Goal: Task Accomplishment & Management: Use online tool/utility

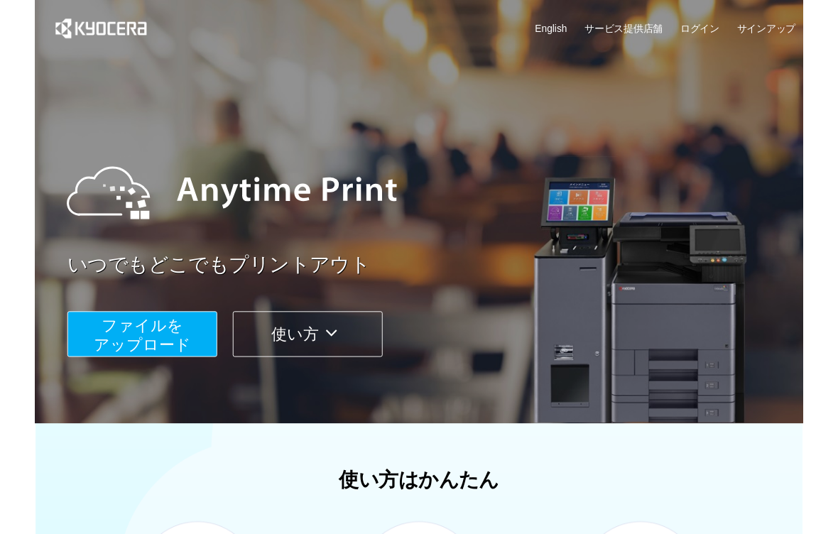
scroll to position [17, 0]
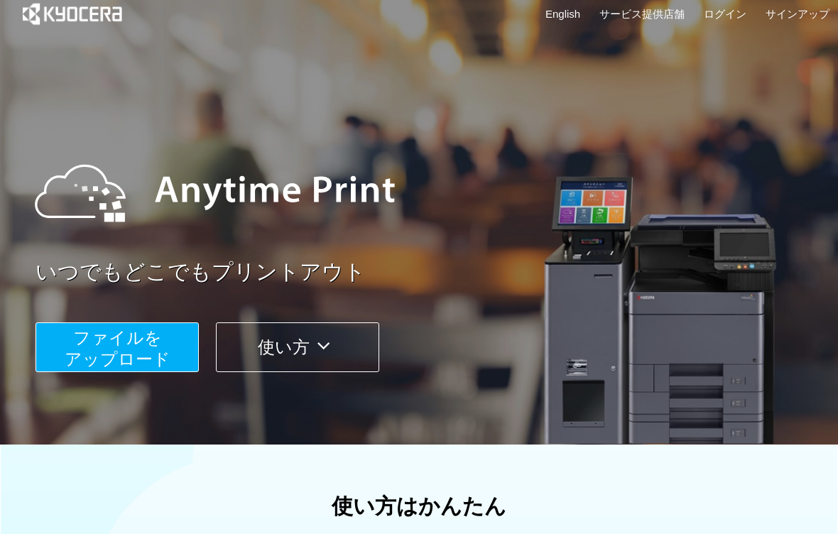
click at [100, 349] on span "ファイルを ​​アップロード" at bounding box center [118, 348] width 106 height 40
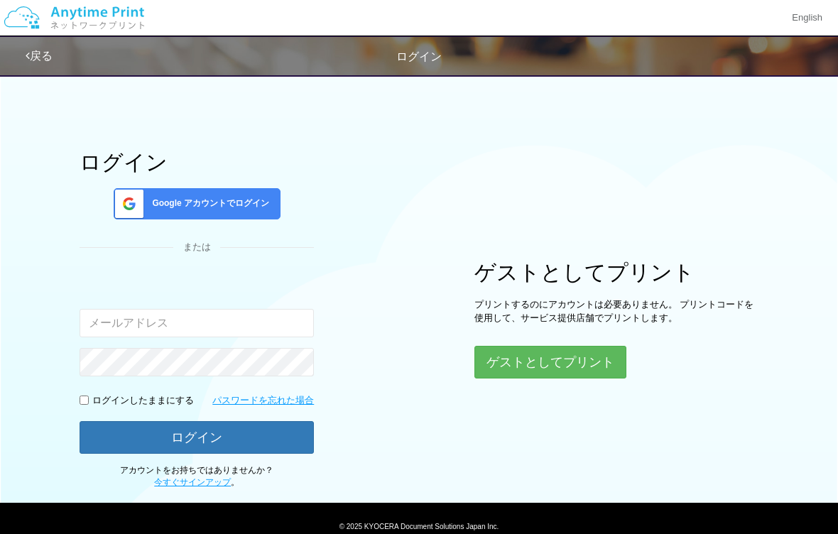
click at [600, 367] on button "ゲストとしてプリント" at bounding box center [551, 362] width 152 height 33
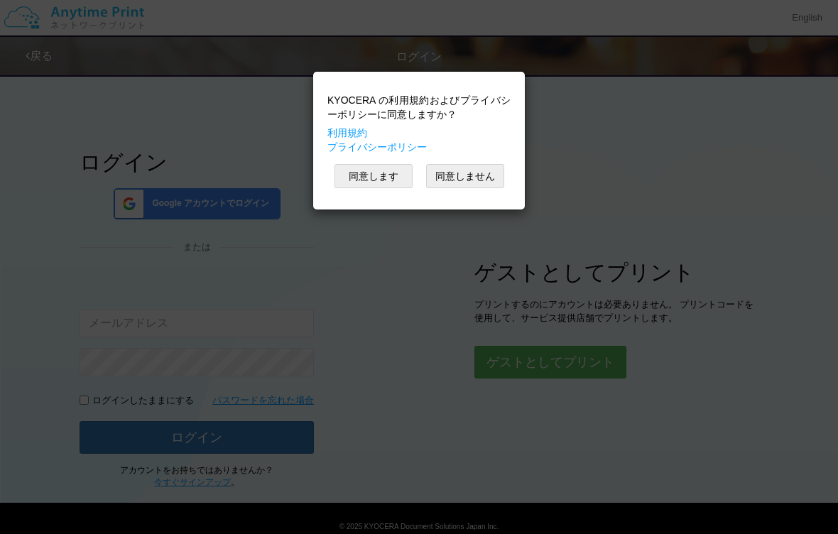
click at [391, 171] on button "同意します" at bounding box center [374, 176] width 78 height 24
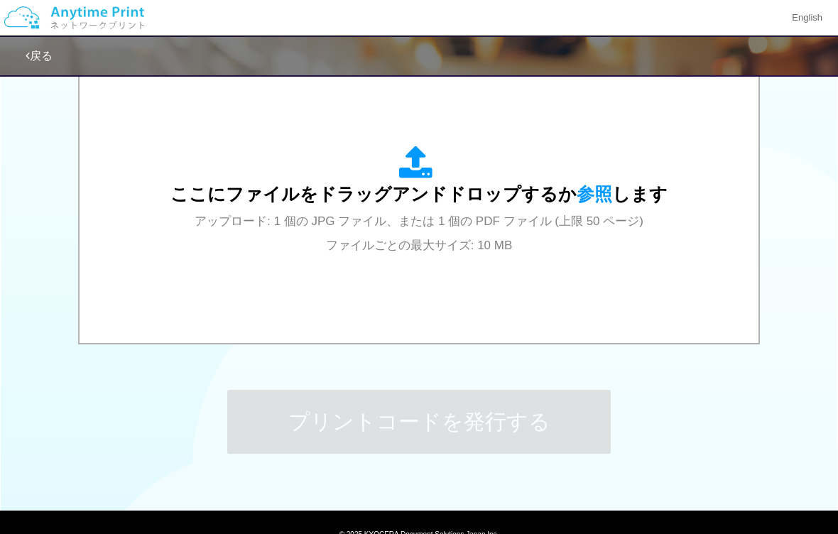
scroll to position [479, 0]
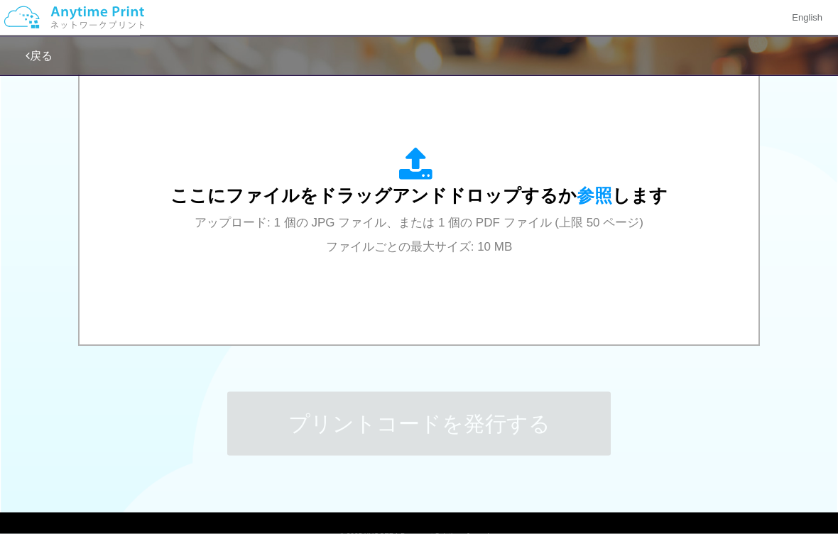
click at [553, 261] on div "ここにファイルをドラッグアンドドロップするか 参照 します アップロード: 1 個の JPG ファイル、または 1 個の PDF ファイル (上限 50 ペー…" at bounding box center [419, 203] width 651 height 256
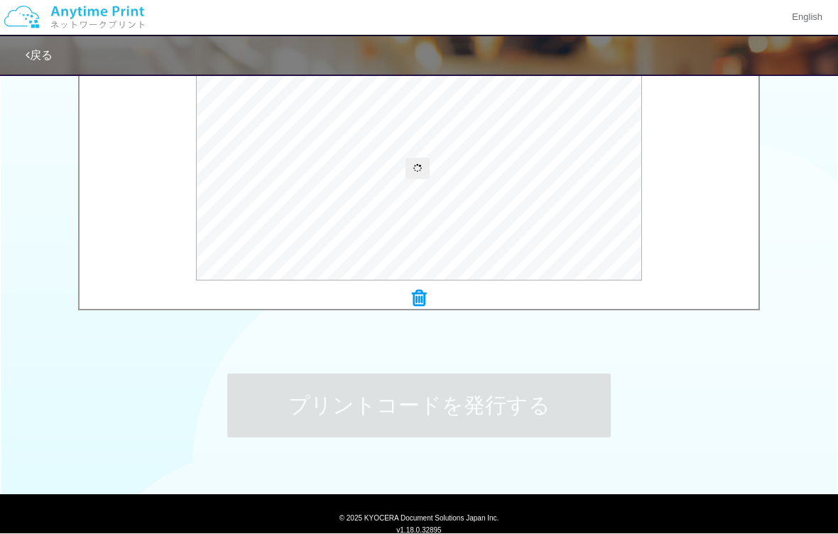
scroll to position [498, 0]
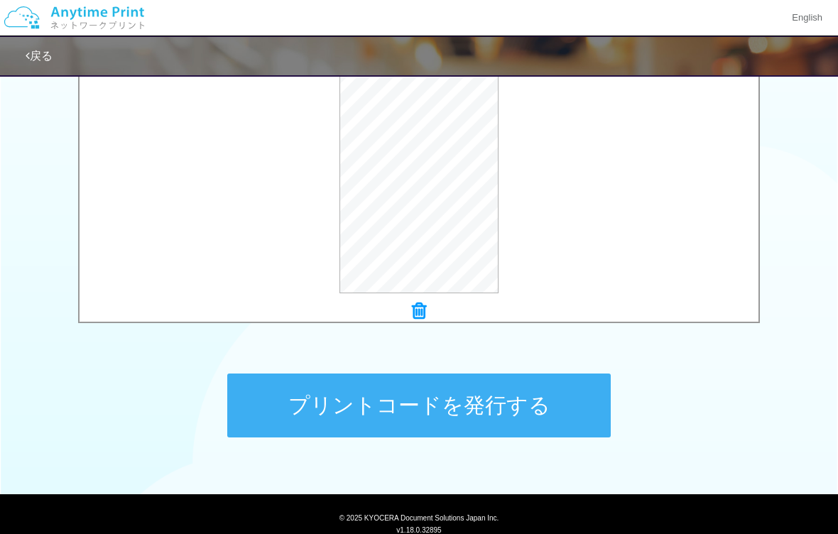
click at [564, 405] on button "プリントコードを発行する" at bounding box center [419, 406] width 384 height 64
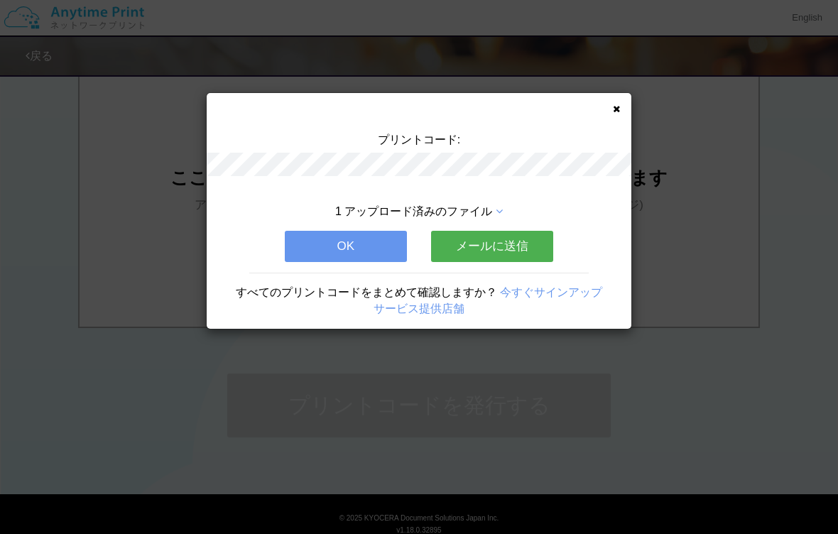
scroll to position [0, 0]
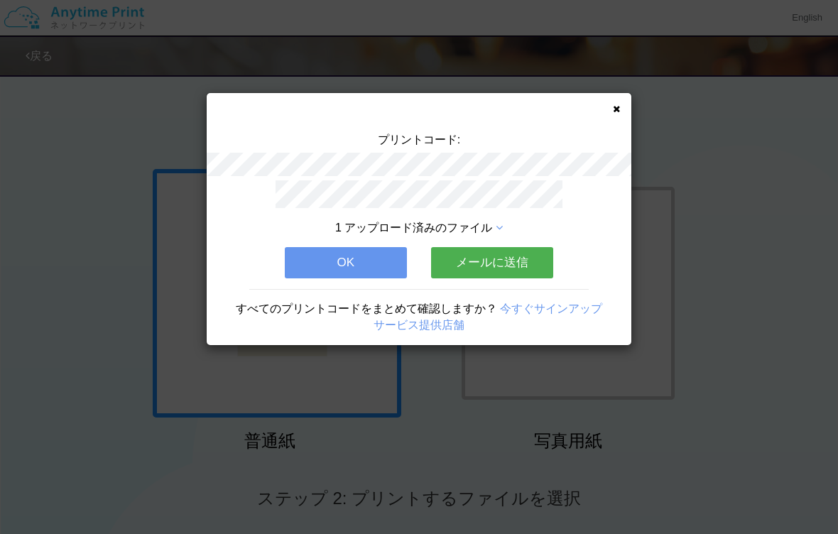
click at [367, 273] on button "OK" at bounding box center [346, 262] width 122 height 31
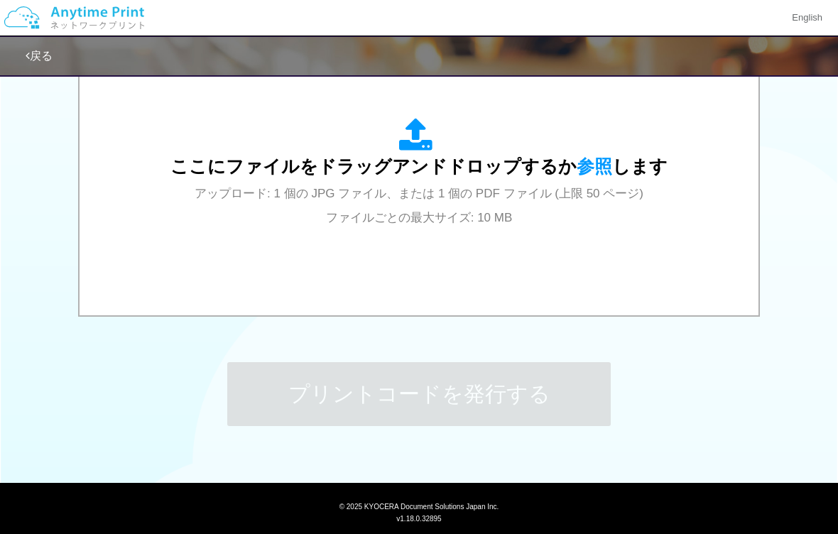
scroll to position [509, 0]
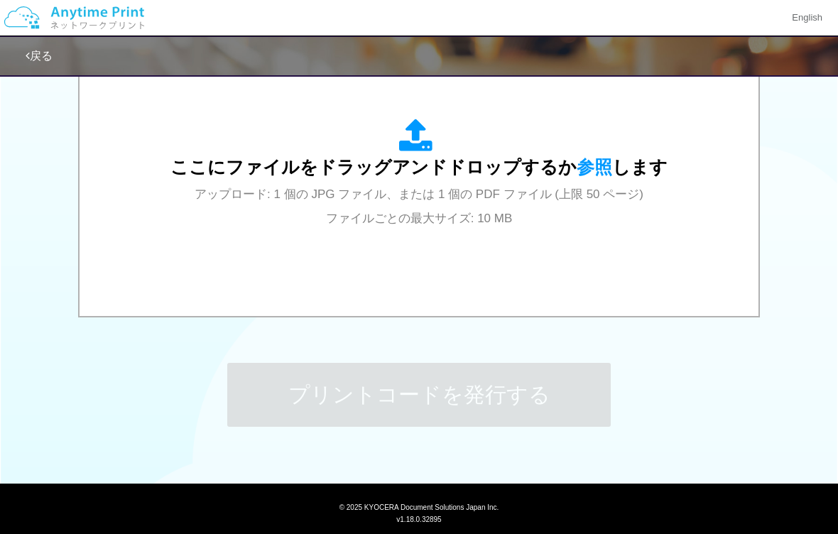
click at [562, 216] on div "ここにファイルをドラッグアンドドロップするか 参照 します アップロード: 1 個の JPG ファイル、または 1 個の PDF ファイル (上限 50 ペー…" at bounding box center [418, 174] width 497 height 111
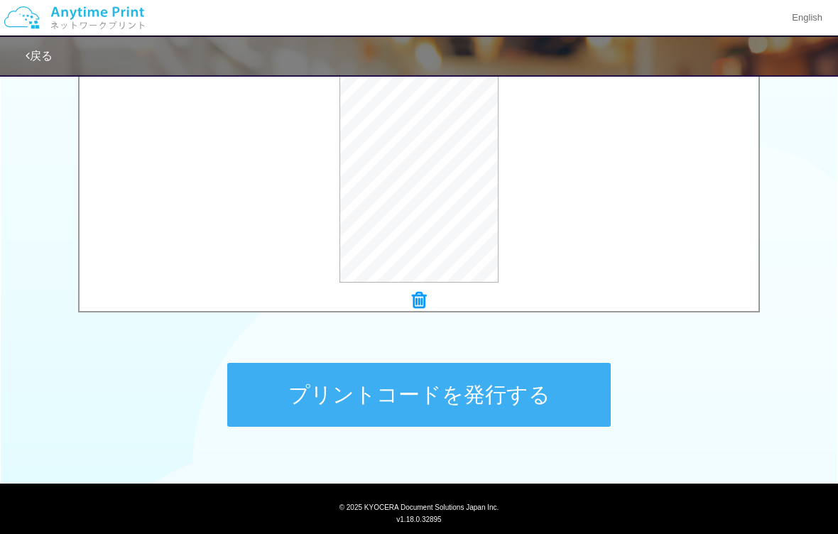
click at [570, 397] on button "プリントコードを発行する" at bounding box center [419, 395] width 384 height 64
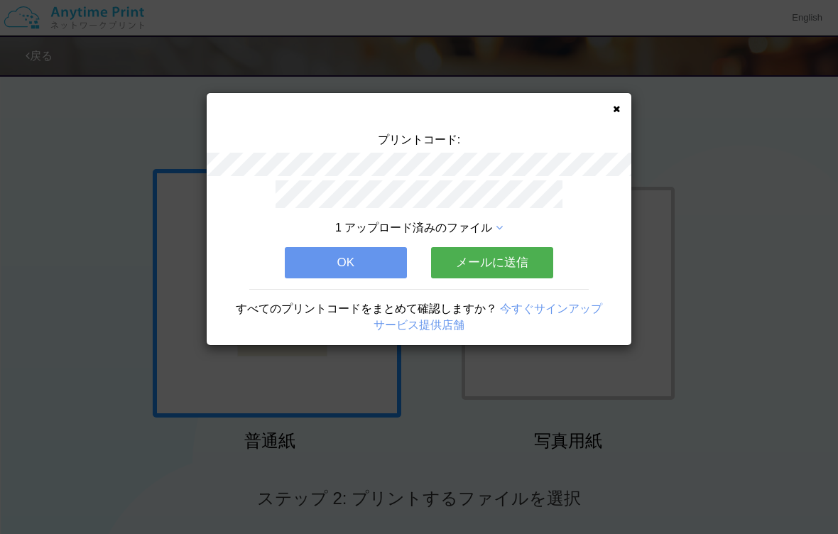
click at [357, 266] on button "OK" at bounding box center [346, 262] width 122 height 31
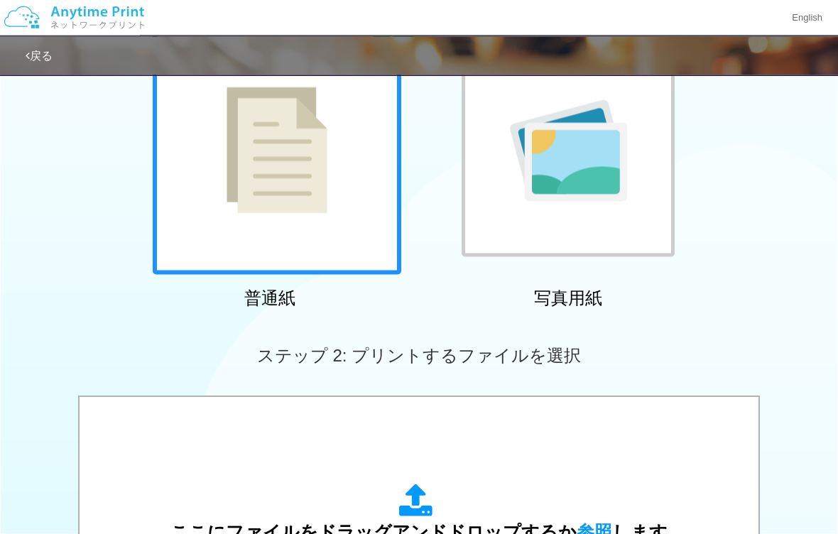
scroll to position [143, 0]
